Goal: Information Seeking & Learning: Learn about a topic

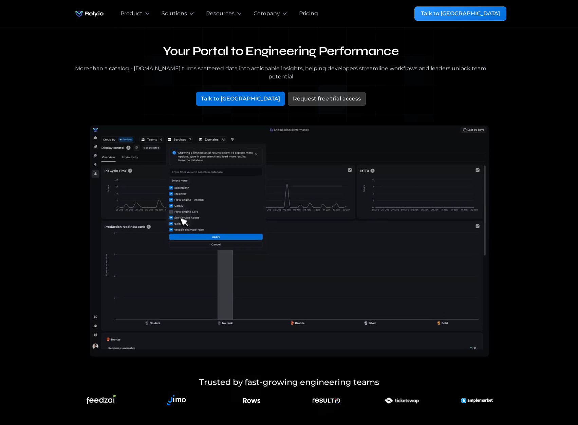
click at [95, 14] on img "home" at bounding box center [89, 14] width 35 height 14
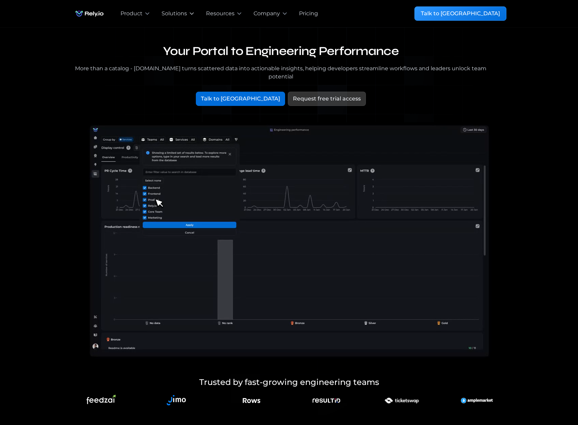
click at [182, 12] on div "Solutions" at bounding box center [173, 13] width 25 height 8
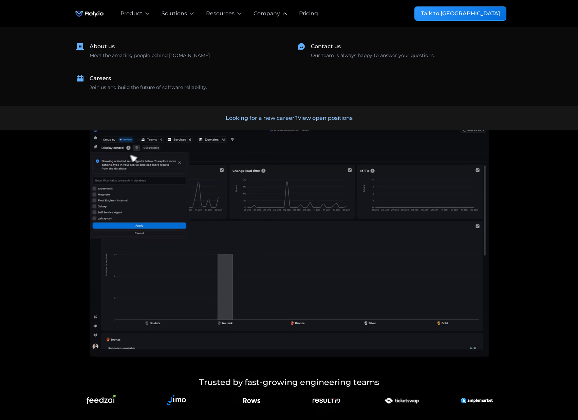
click at [268, 12] on div "Company" at bounding box center [266, 13] width 26 height 8
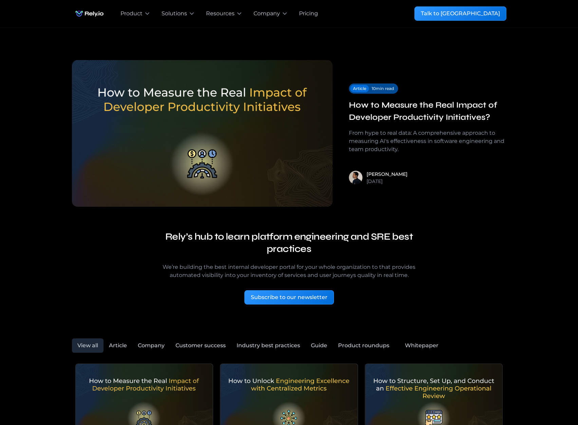
scroll to position [34, 0]
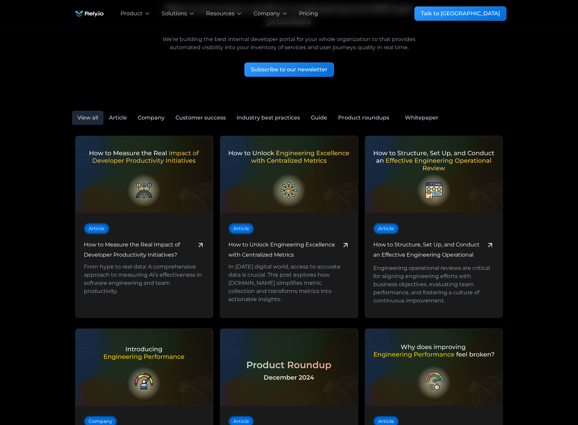
scroll to position [271, 0]
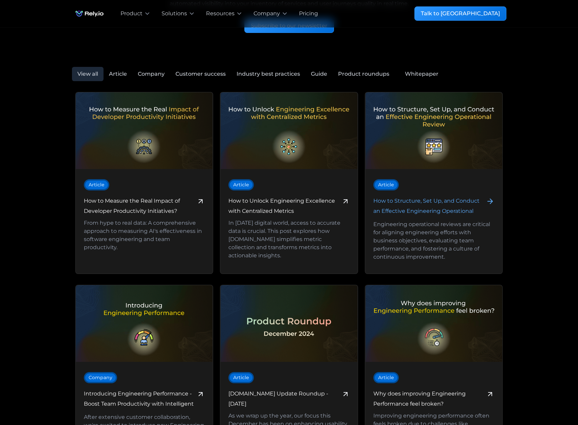
click at [422, 203] on h6 "How to Structure, Set Up, and Conduct an Effective Engineering Operational Revi…" at bounding box center [428, 207] width 110 height 22
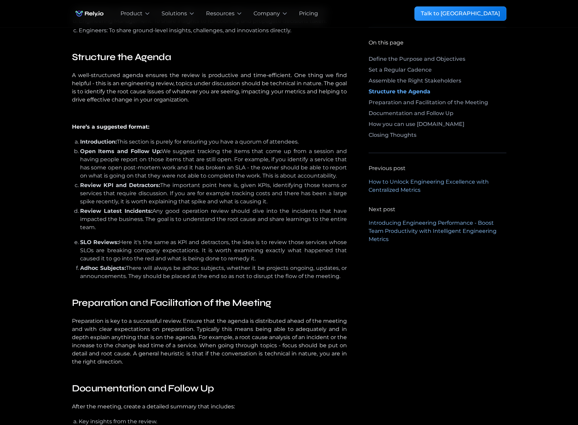
scroll to position [746, 0]
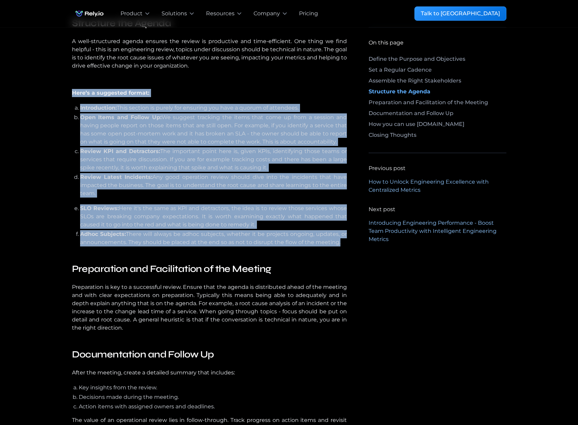
drag, startPoint x: 71, startPoint y: 91, endPoint x: 351, endPoint y: 257, distance: 326.4
click at [338, 244] on div "How to Structure, Set Up, and Conduct an Effective Engineering Operational Revi…" at bounding box center [289, 89] width 578 height 1616
copy div "Here’s a suggested format: ‍ Introduction: This section is purely for ensuring …"
click at [532, 128] on div "How to Structure, Set Up, and Conduct an Effective Engineering Operational Revi…" at bounding box center [289, 89] width 578 height 1616
